Goal: Information Seeking & Learning: Learn about a topic

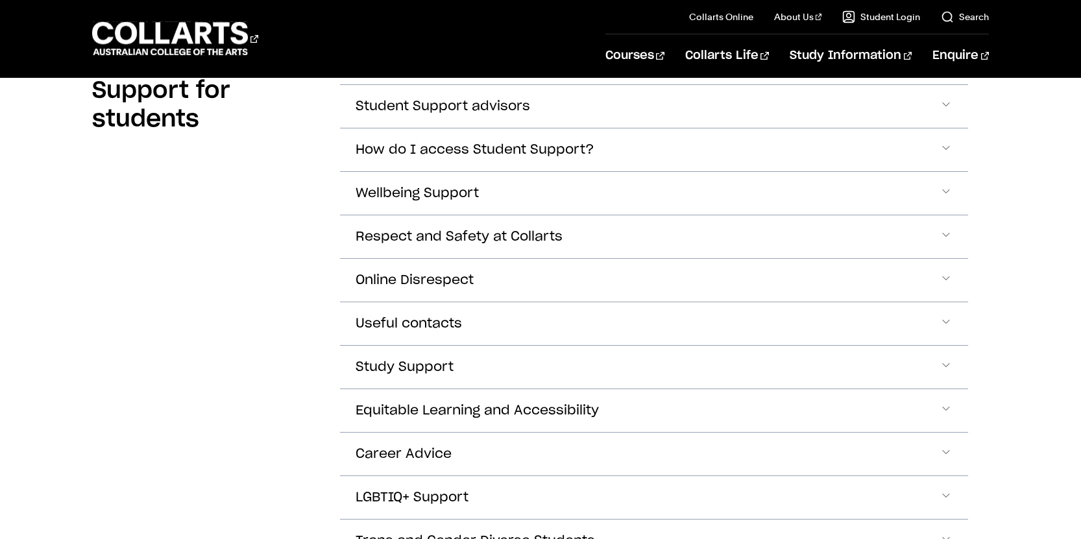
scroll to position [323, 0]
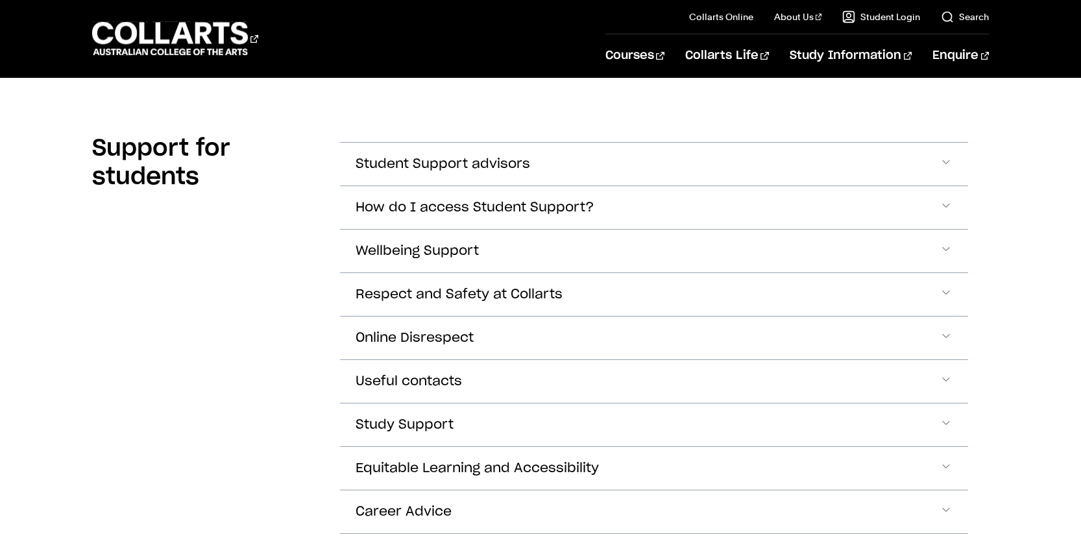
click at [536, 252] on button "Wellbeing Support" at bounding box center [654, 251] width 629 height 43
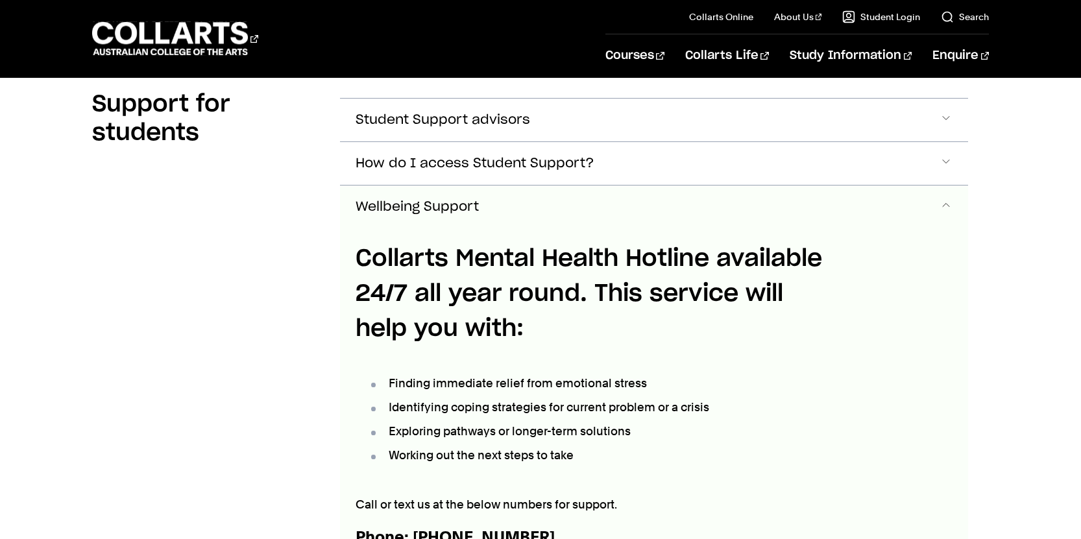
scroll to position [371, 0]
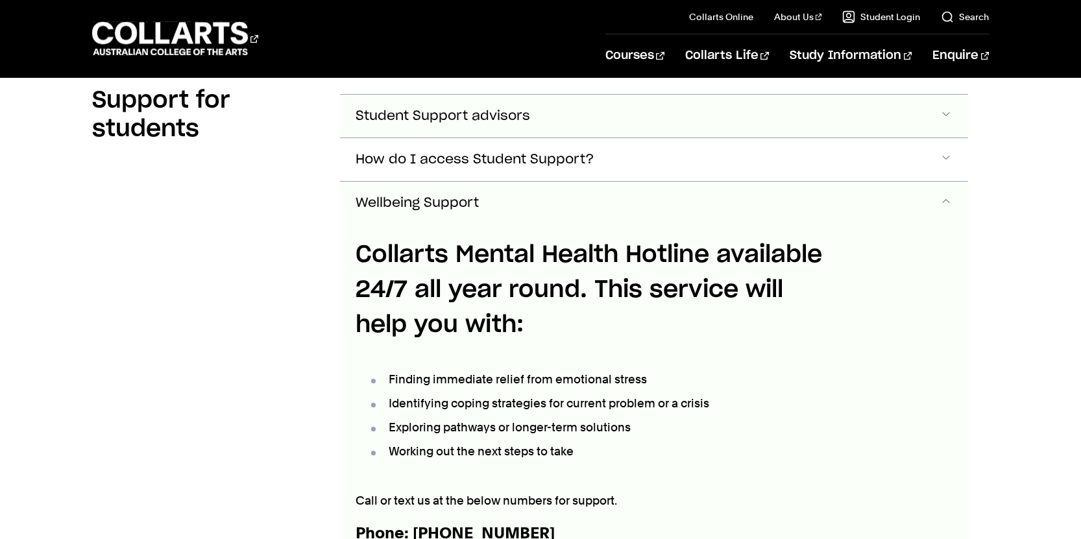
drag, startPoint x: 888, startPoint y: 117, endPoint x: 881, endPoint y: 115, distance: 6.8
click at [888, 117] on button "Student Support advisors" at bounding box center [654, 116] width 629 height 43
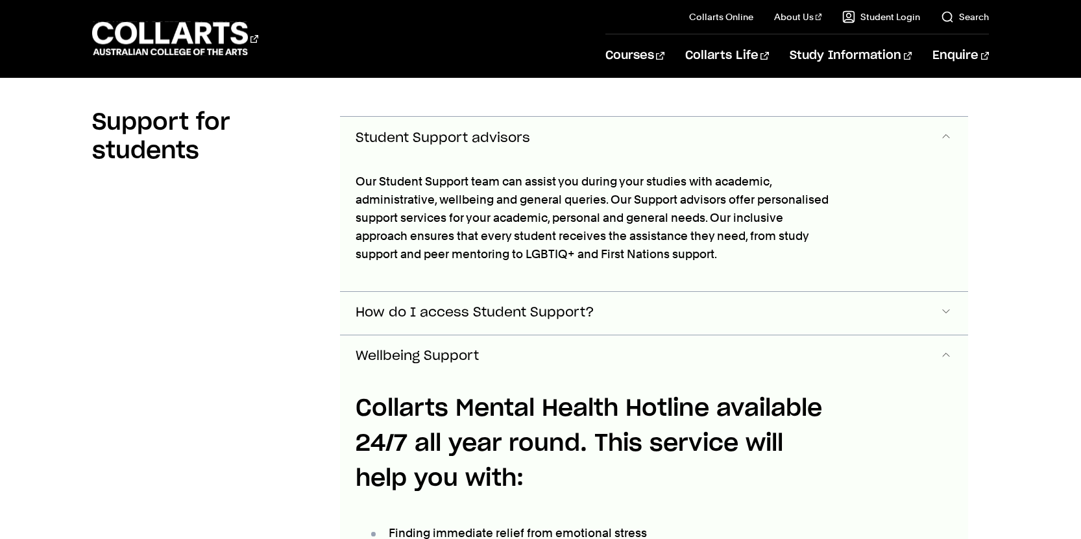
click at [863, 314] on button "How do I access Student Support?" at bounding box center [654, 313] width 629 height 43
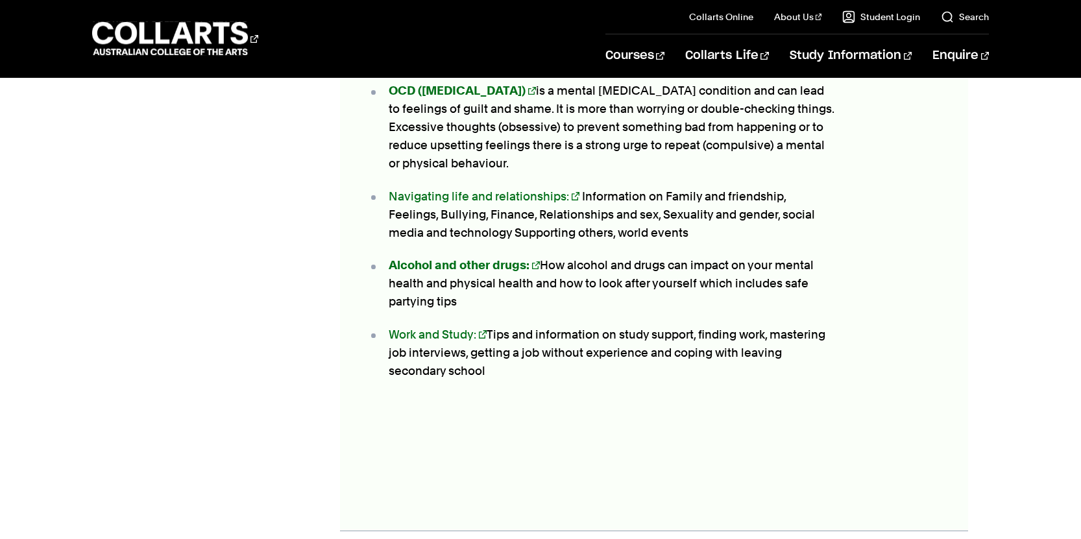
scroll to position [2185, 0]
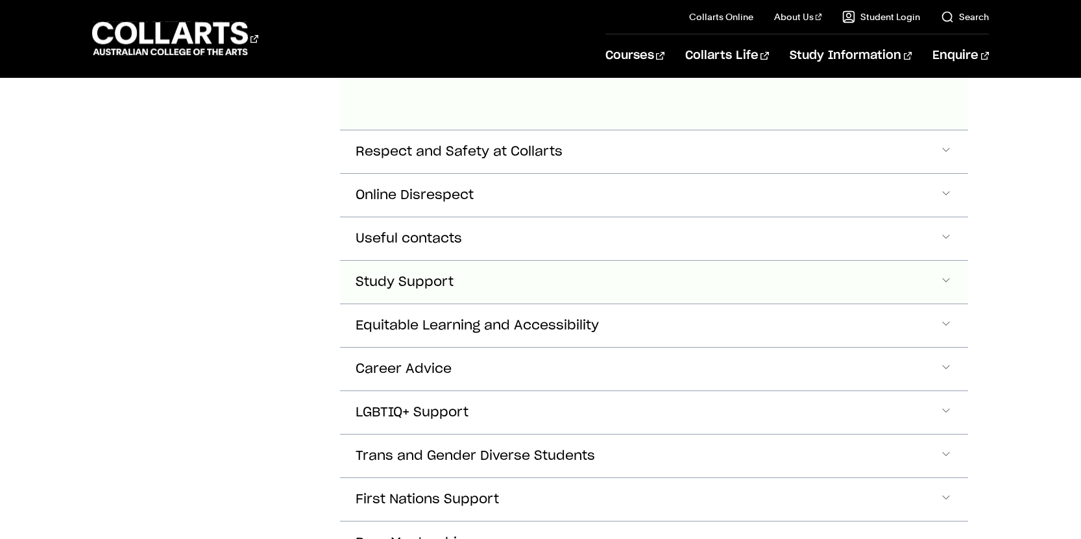
drag, startPoint x: 589, startPoint y: 286, endPoint x: 528, endPoint y: 282, distance: 61.1
click at [586, 286] on button "Study Support" at bounding box center [654, 282] width 629 height 43
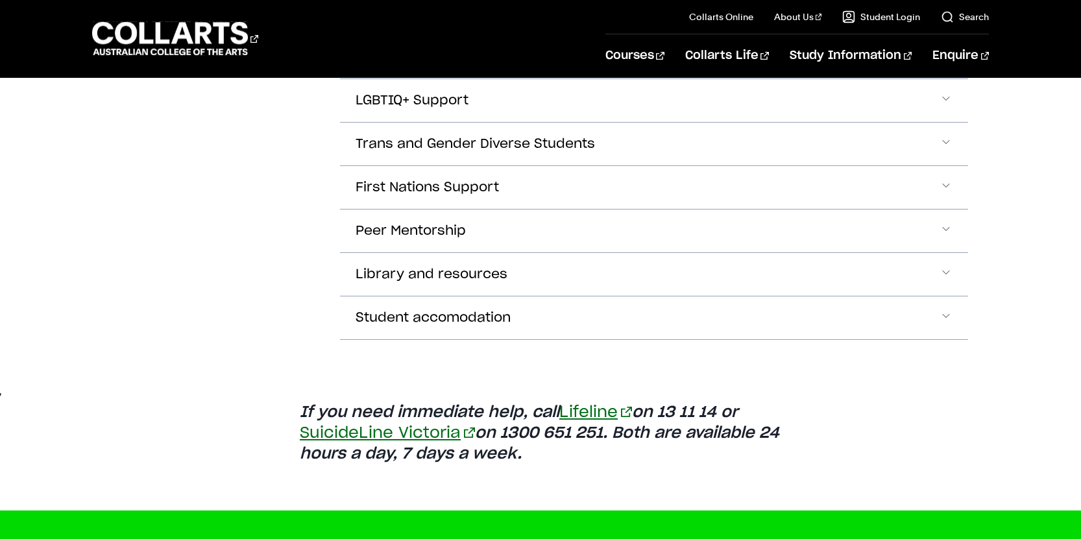
scroll to position [2819, 0]
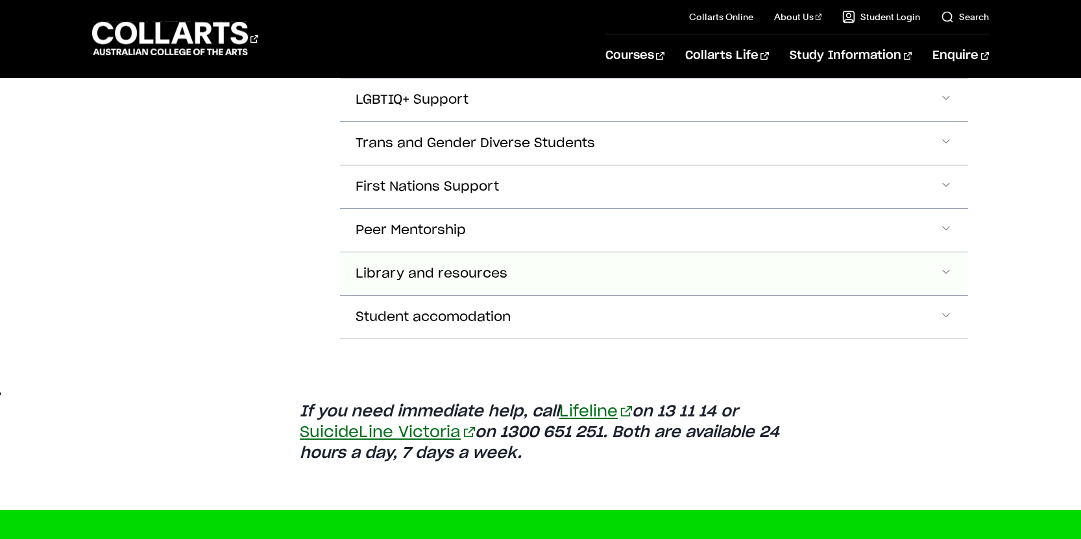
click at [696, 270] on button "Library and resources" at bounding box center [654, 273] width 629 height 43
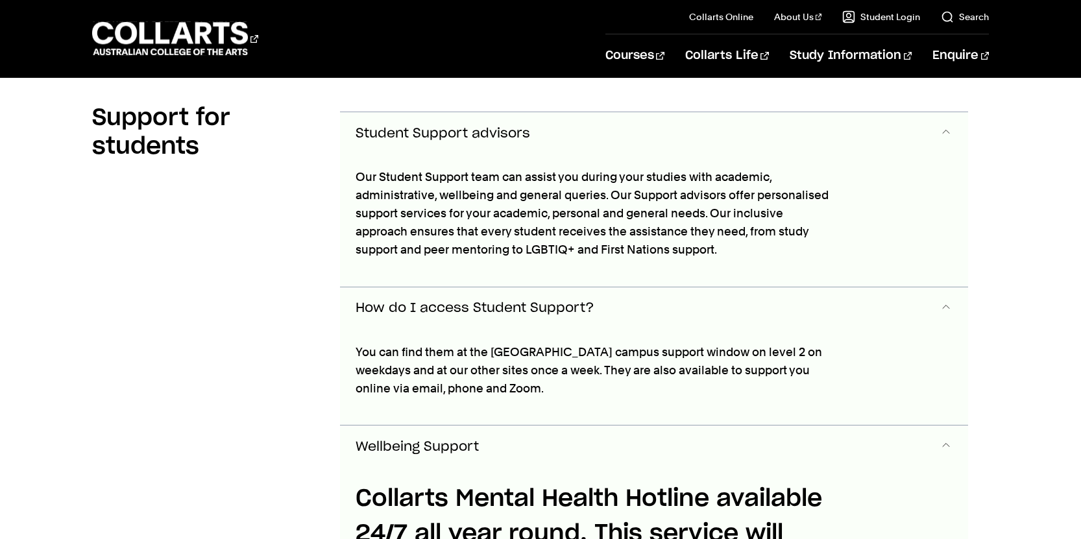
scroll to position [358, 0]
